Goal: Task Accomplishment & Management: Manage account settings

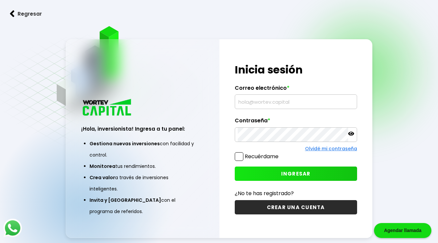
type input "[EMAIL_ADDRESS][DOMAIN_NAME]"
click at [301, 178] on button "INGRESAR" at bounding box center [296, 173] width 122 height 14
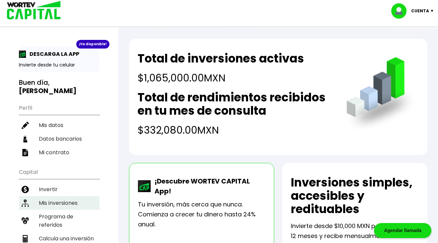
click at [52, 196] on li "Mis inversiones" at bounding box center [59, 203] width 81 height 14
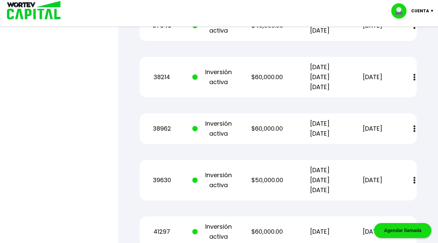
scroll to position [1022, 0]
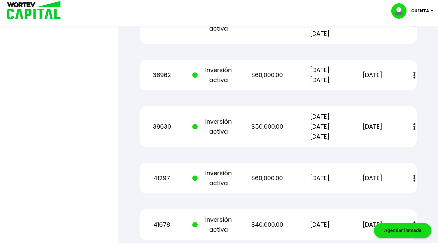
click at [424, 10] on p "Cuenta" at bounding box center [420, 11] width 18 height 10
click at [413, 43] on li "Cerrar sesión" at bounding box center [413, 44] width 53 height 14
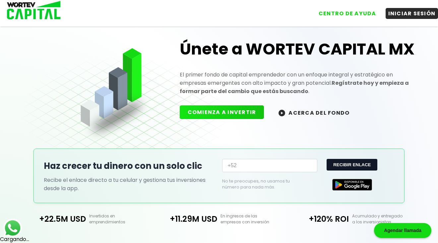
scroll to position [178, 0]
